Goal: Task Accomplishment & Management: Manage account settings

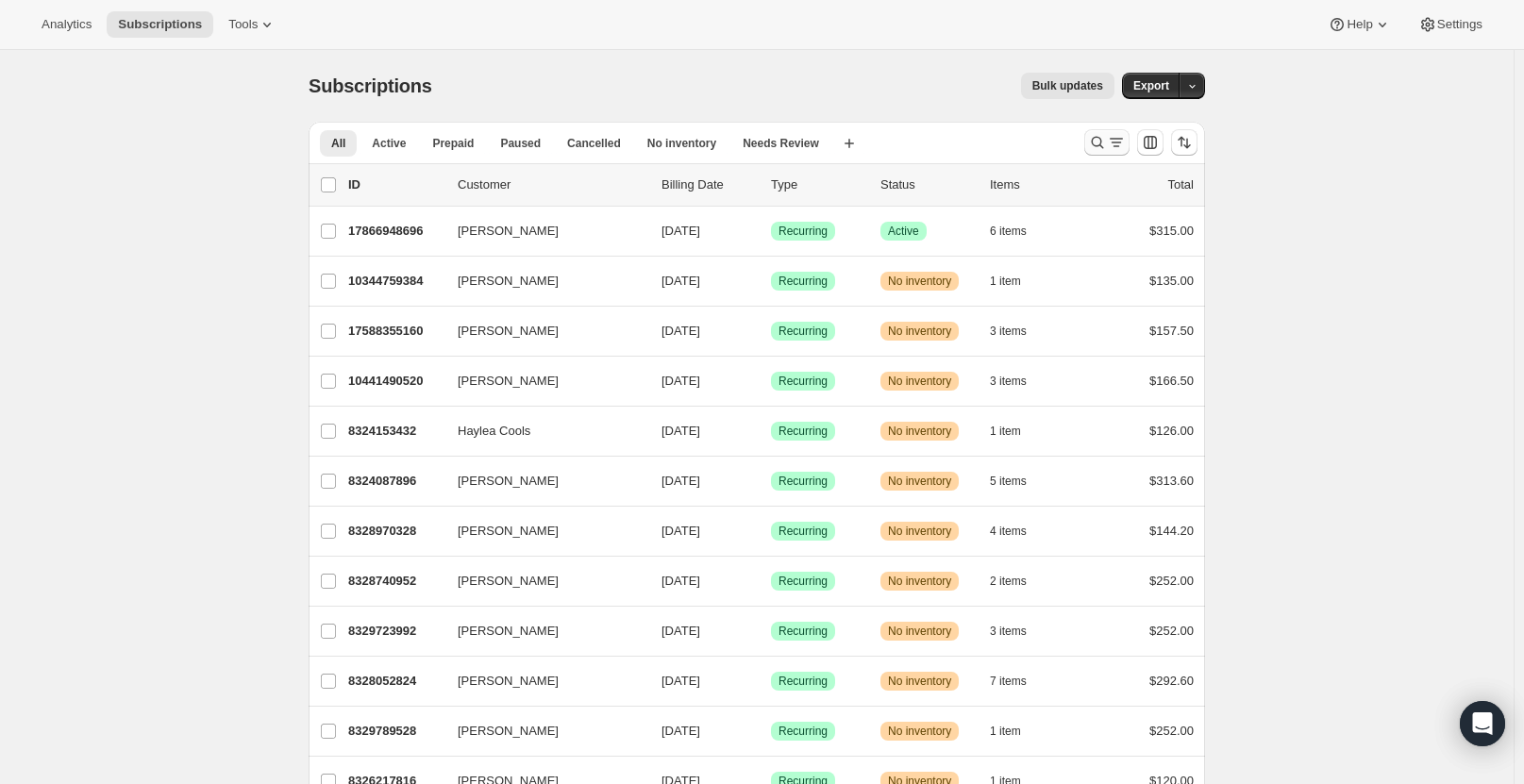
click at [1093, 136] on icon "Search and filter results" at bounding box center [1097, 142] width 19 height 19
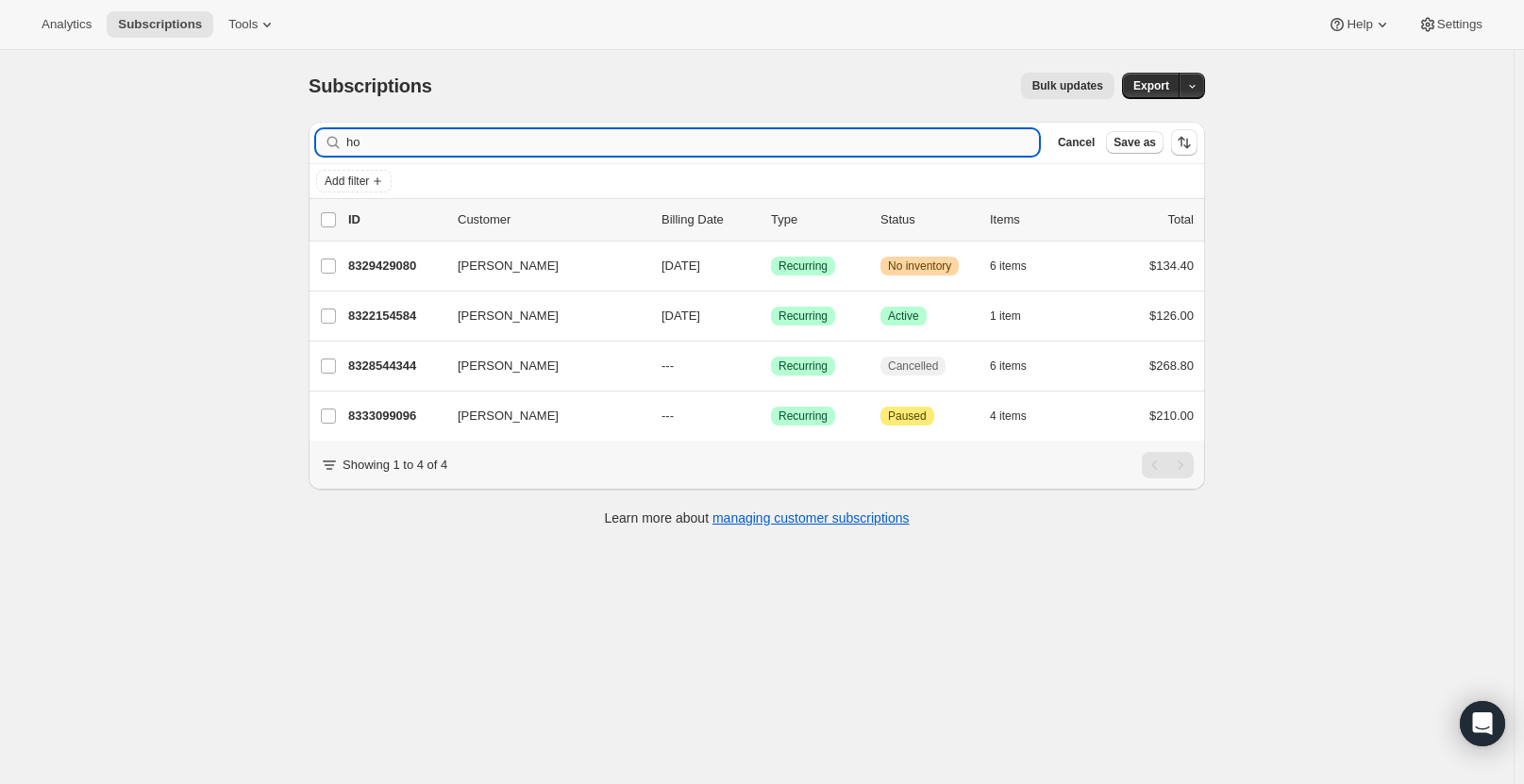
type input "h"
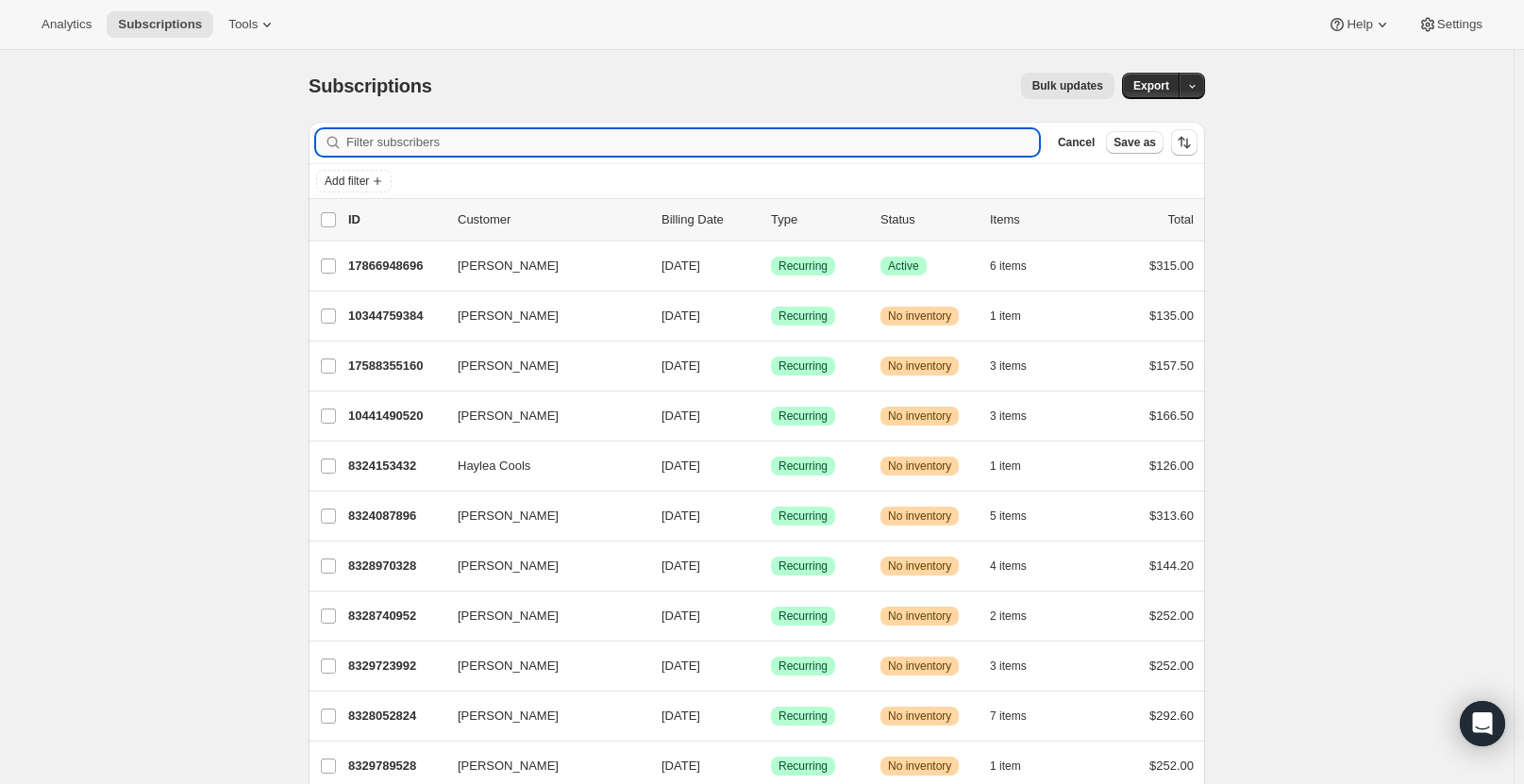
drag, startPoint x: 429, startPoint y: 129, endPoint x: 423, endPoint y: 154, distance: 25.7
click at [426, 145] on input "Filter subscribers" at bounding box center [692, 142] width 692 height 27
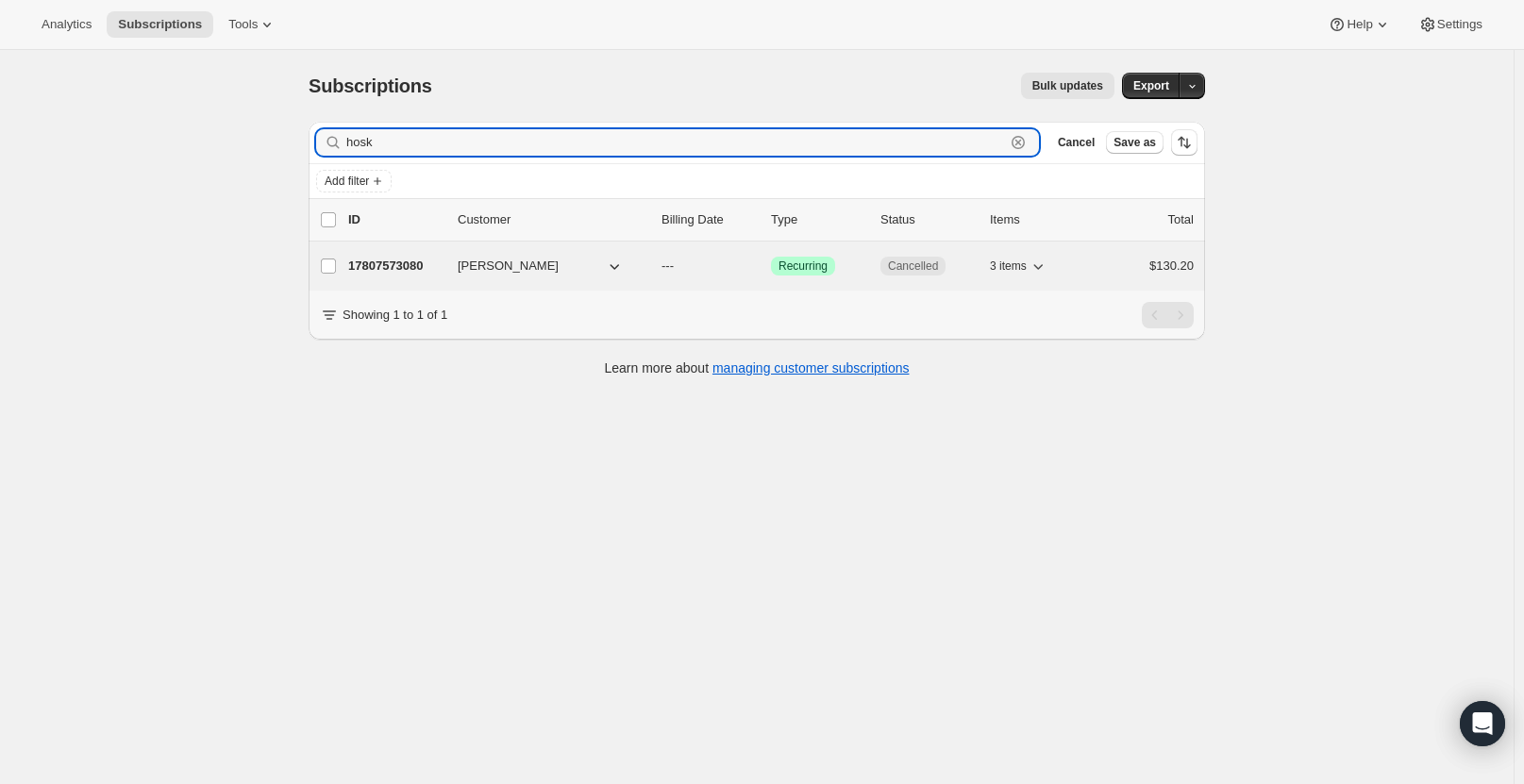
type input "hosk"
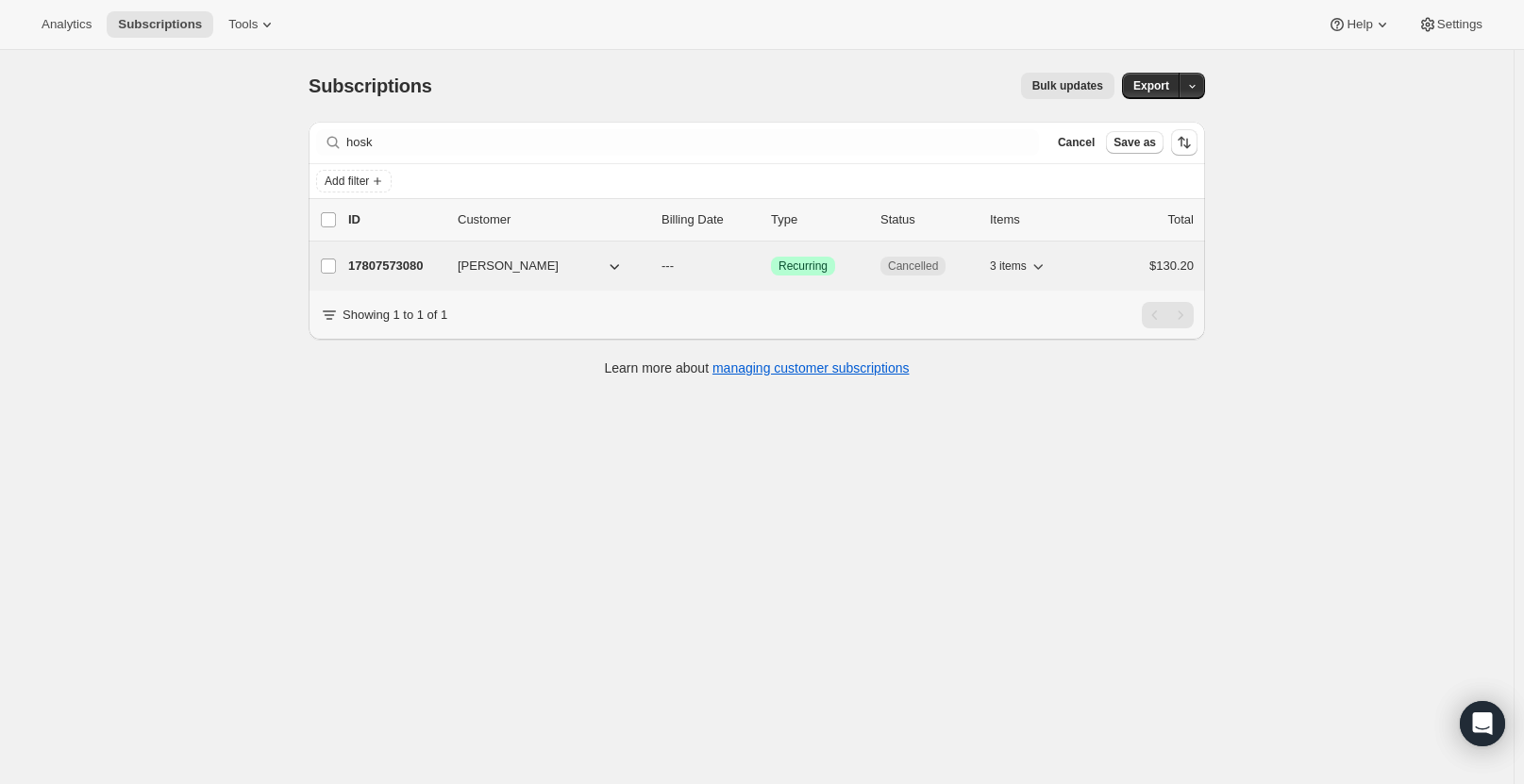
click at [421, 256] on div "17807573080 [PERSON_NAME] --- Success Recurring Cancelled 3 items $130.20" at bounding box center [771, 266] width 845 height 27
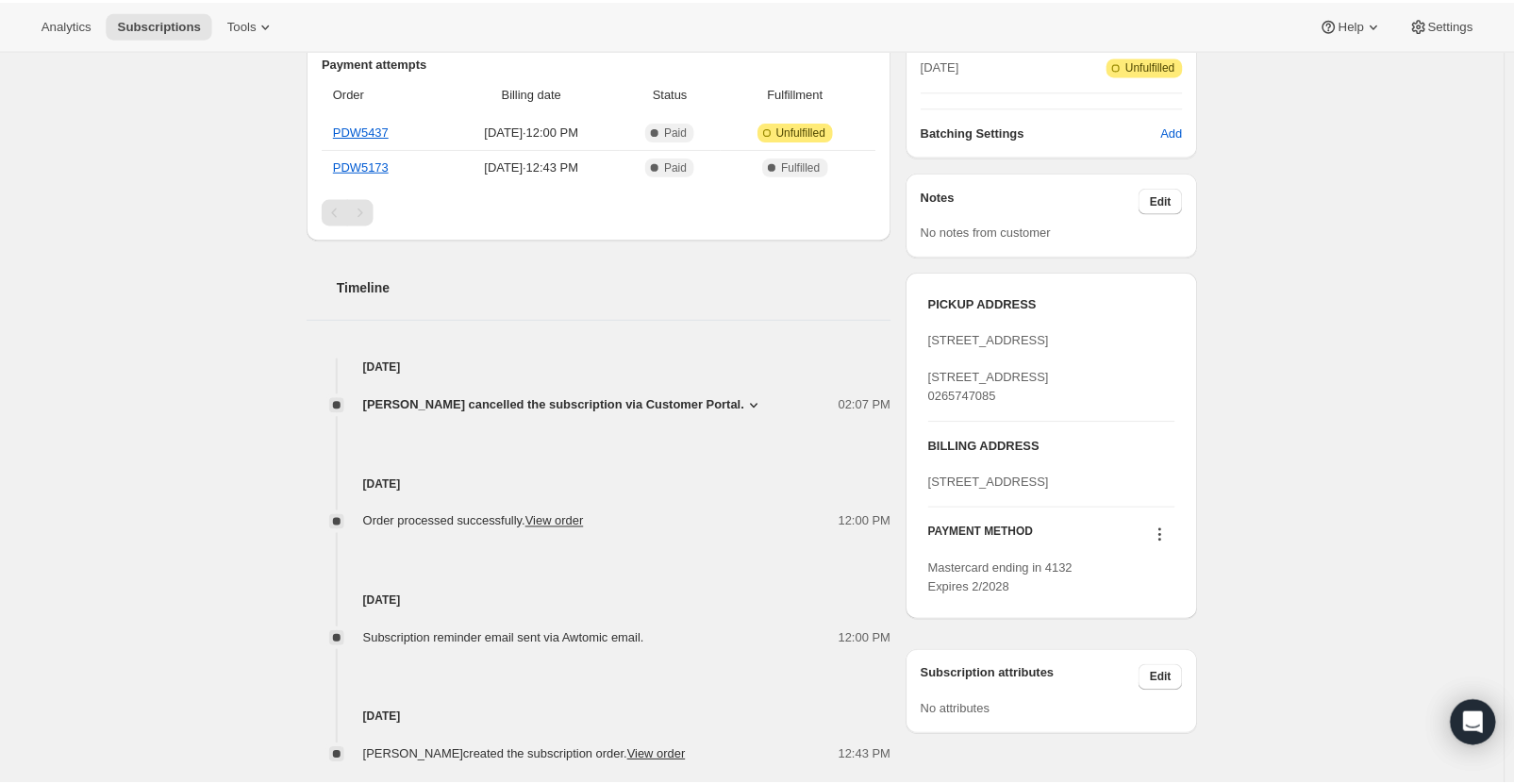
scroll to position [553, 0]
